Goal: Register for event/course

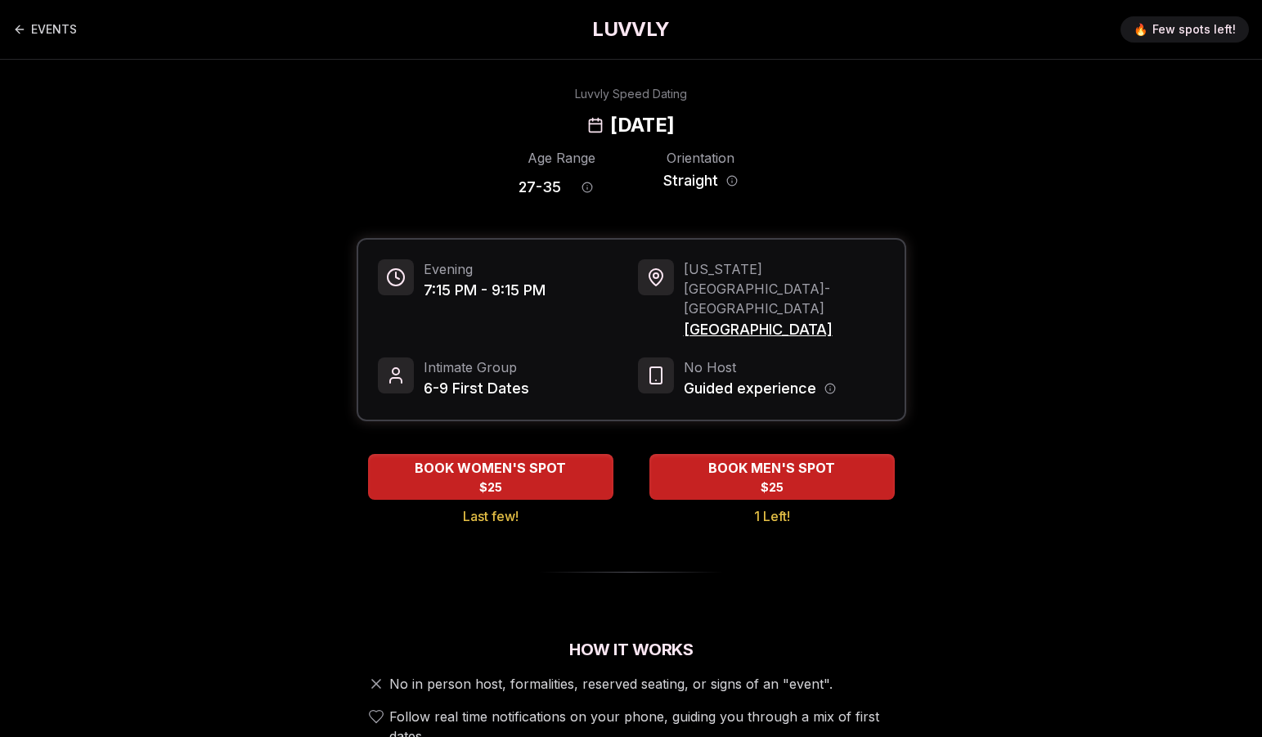
click at [674, 135] on h2 "[DATE]" at bounding box center [642, 125] width 64 height 26
click at [742, 271] on span "[US_STATE][GEOGRAPHIC_DATA] - [GEOGRAPHIC_DATA]" at bounding box center [784, 288] width 201 height 59
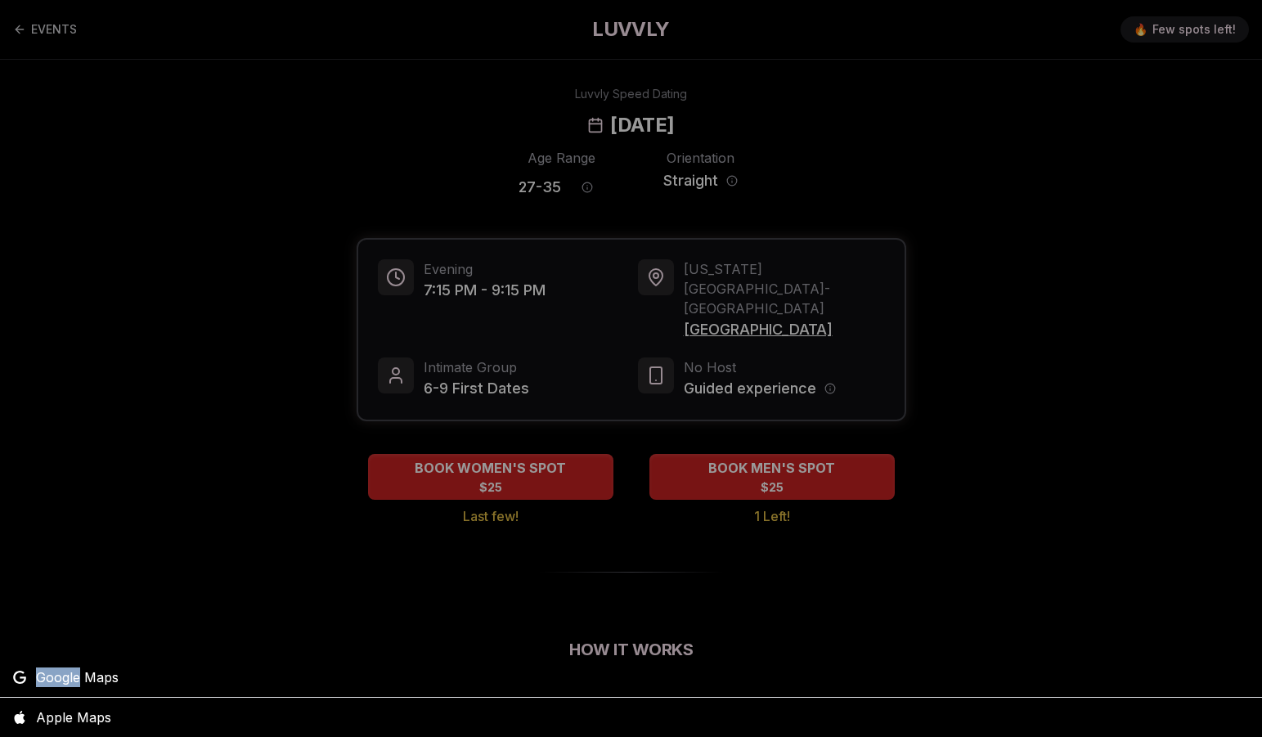
click at [742, 271] on div at bounding box center [631, 368] width 1262 height 737
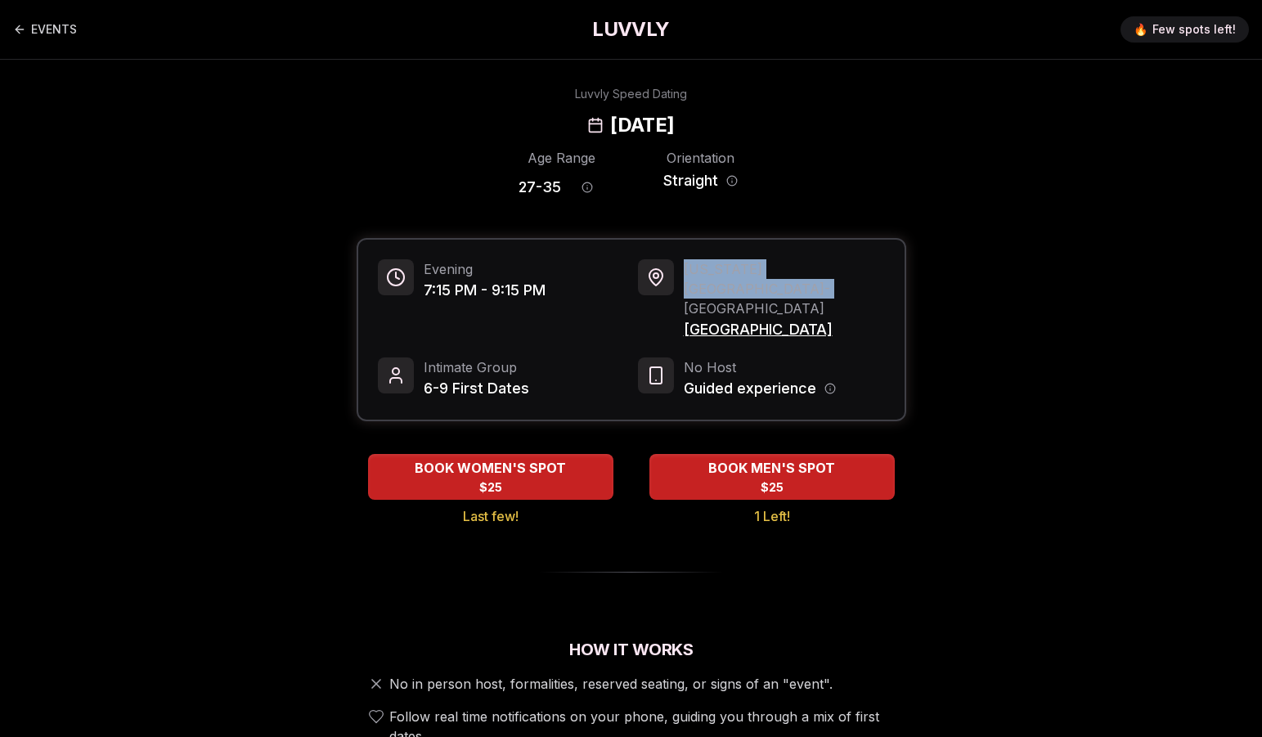
click at [742, 271] on span "New York City - Williamsburg" at bounding box center [784, 288] width 201 height 59
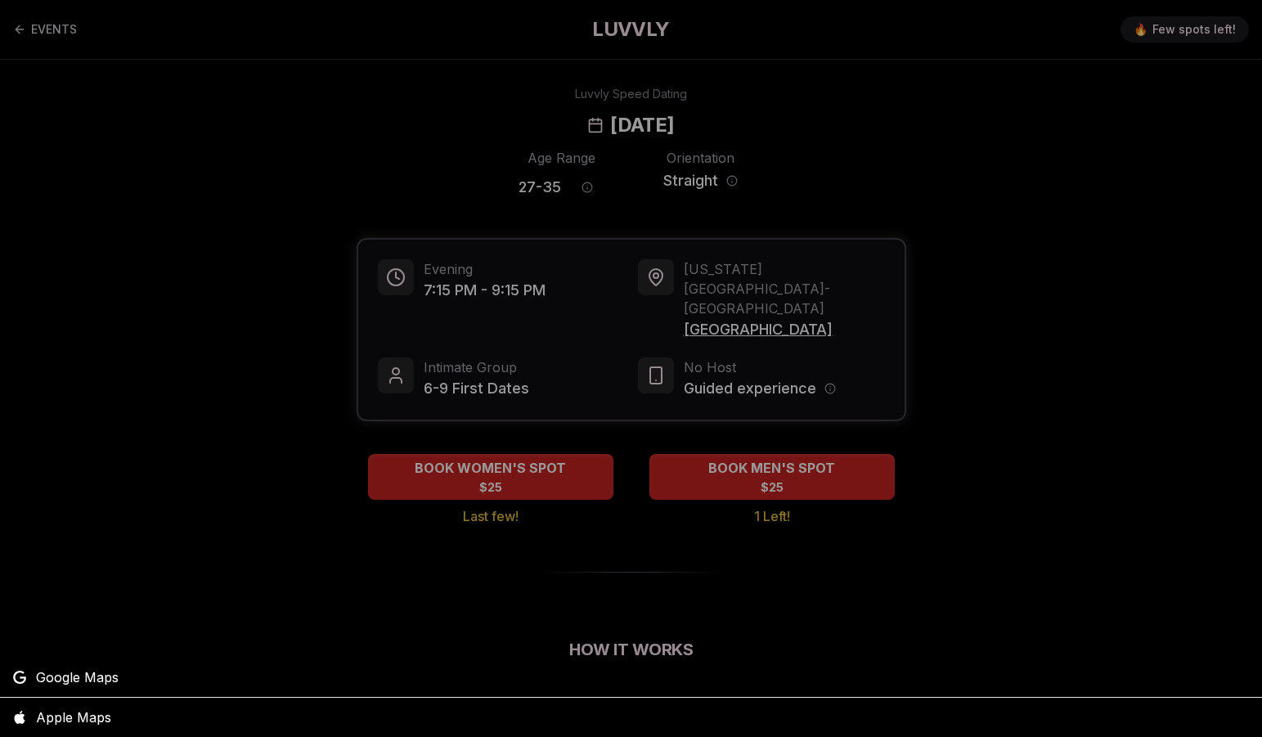
click at [962, 238] on div at bounding box center [631, 368] width 1262 height 737
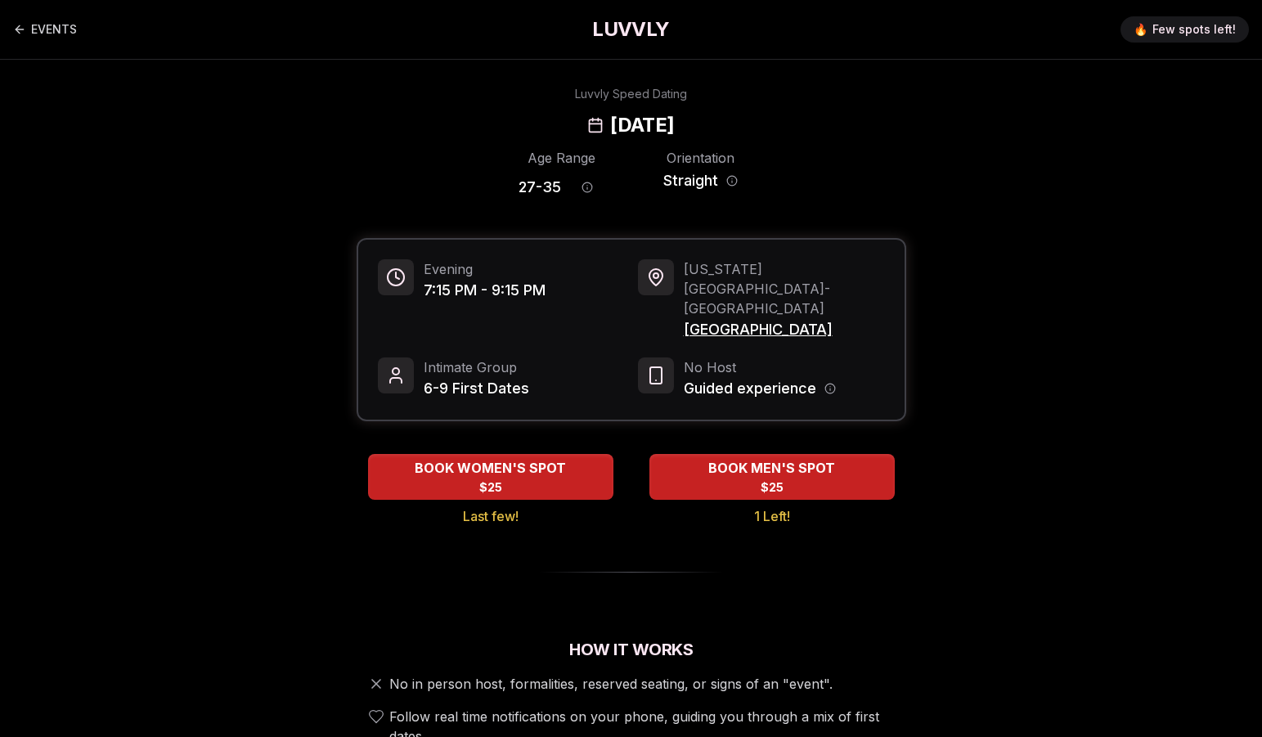
click at [621, 25] on h1 "LUVVLY" at bounding box center [630, 29] width 77 height 26
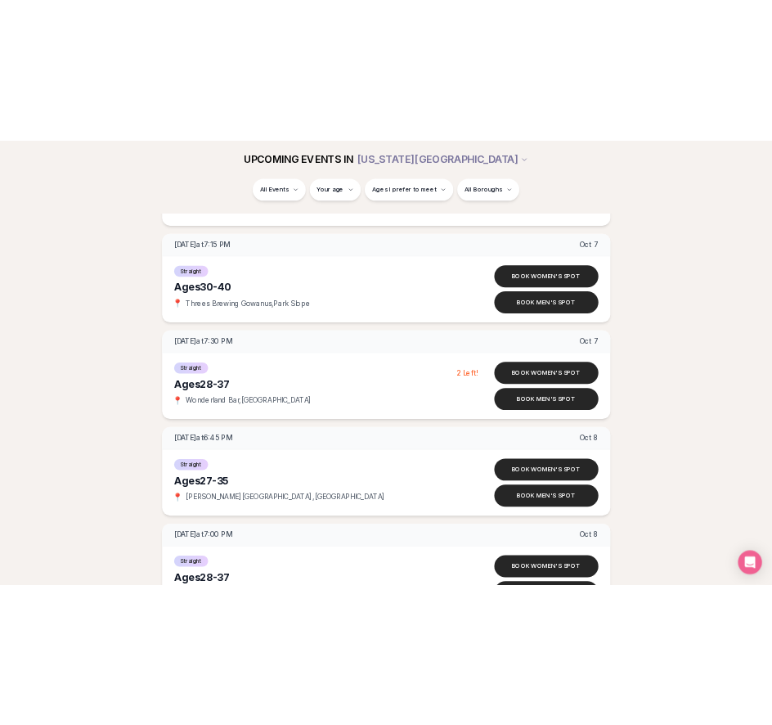
scroll to position [4310, 0]
